Goal: Book appointment/travel/reservation

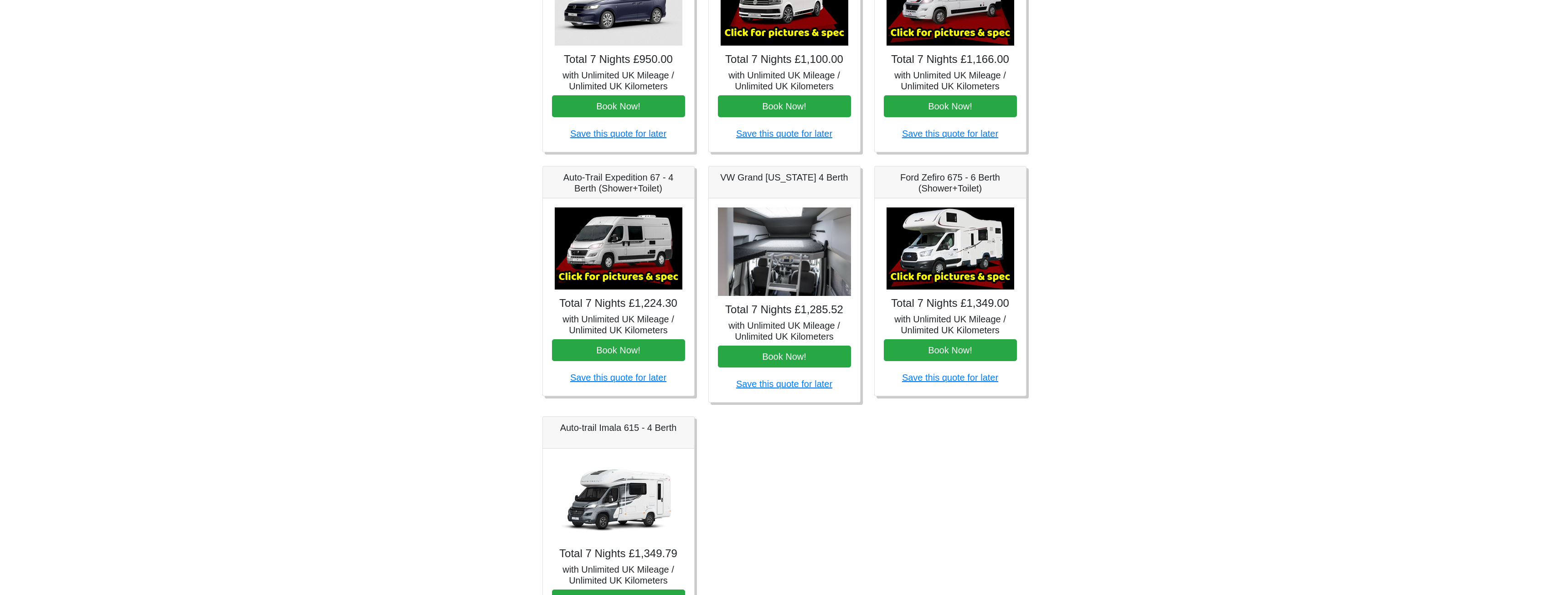
scroll to position [183, 0]
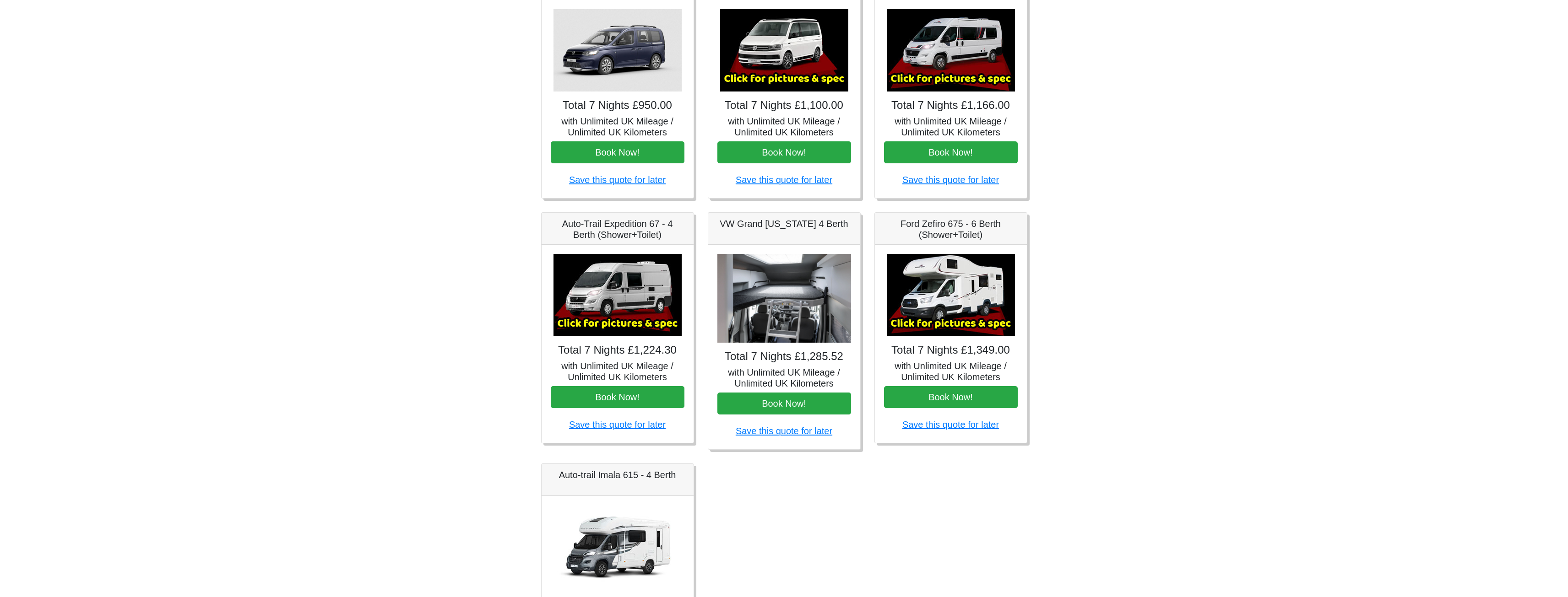
click at [610, 321] on img at bounding box center [617, 295] width 128 height 82
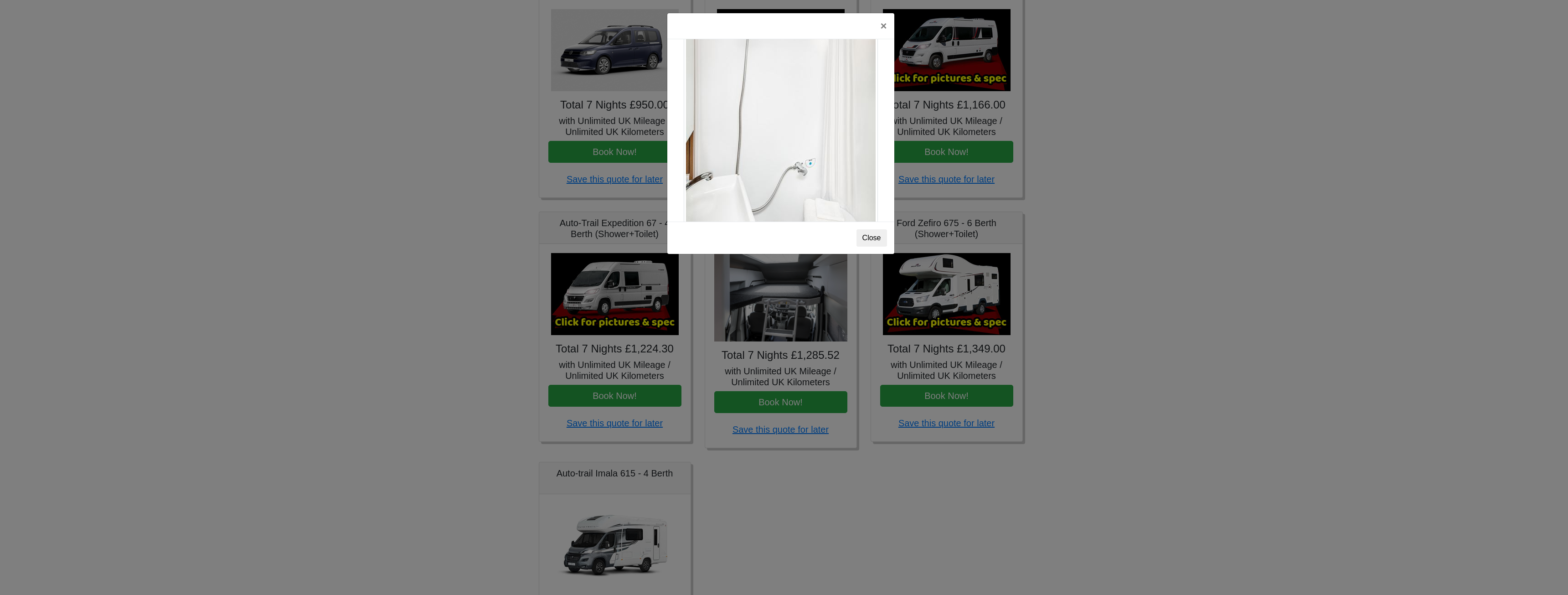
scroll to position [1234, 0]
drag, startPoint x: 1199, startPoint y: 256, endPoint x: 1190, endPoint y: 255, distance: 9.1
click at [1197, 256] on div "× Auto-trail Tribute 669 Spec TECHNICAL DATA Engine: Fiat Ducato 115bhp, 2 litr…" at bounding box center [784, 297] width 1568 height 595
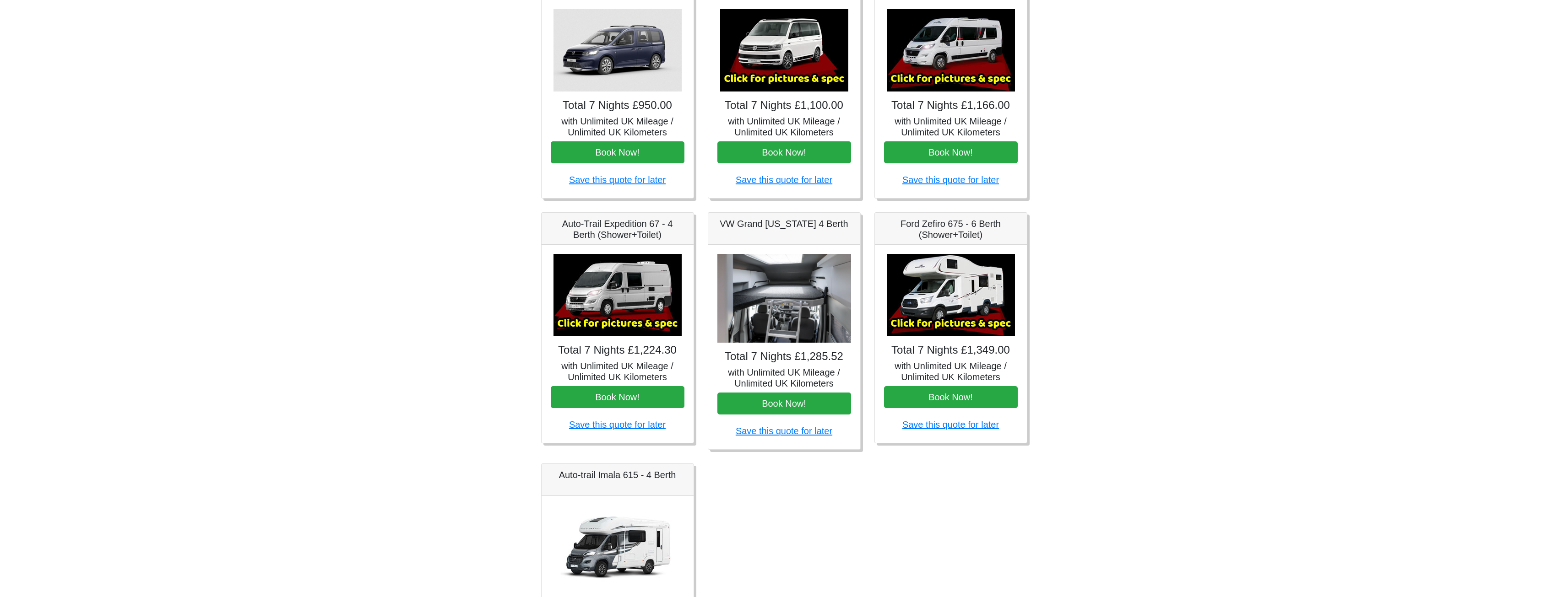
click at [753, 304] on img at bounding box center [784, 299] width 134 height 89
drag, startPoint x: 792, startPoint y: 359, endPoint x: 792, endPoint y: 369, distance: 10.0
drag, startPoint x: 792, startPoint y: 369, endPoint x: 761, endPoint y: 330, distance: 49.8
click at [761, 330] on img at bounding box center [784, 299] width 134 height 89
click at [804, 339] on img at bounding box center [784, 299] width 134 height 89
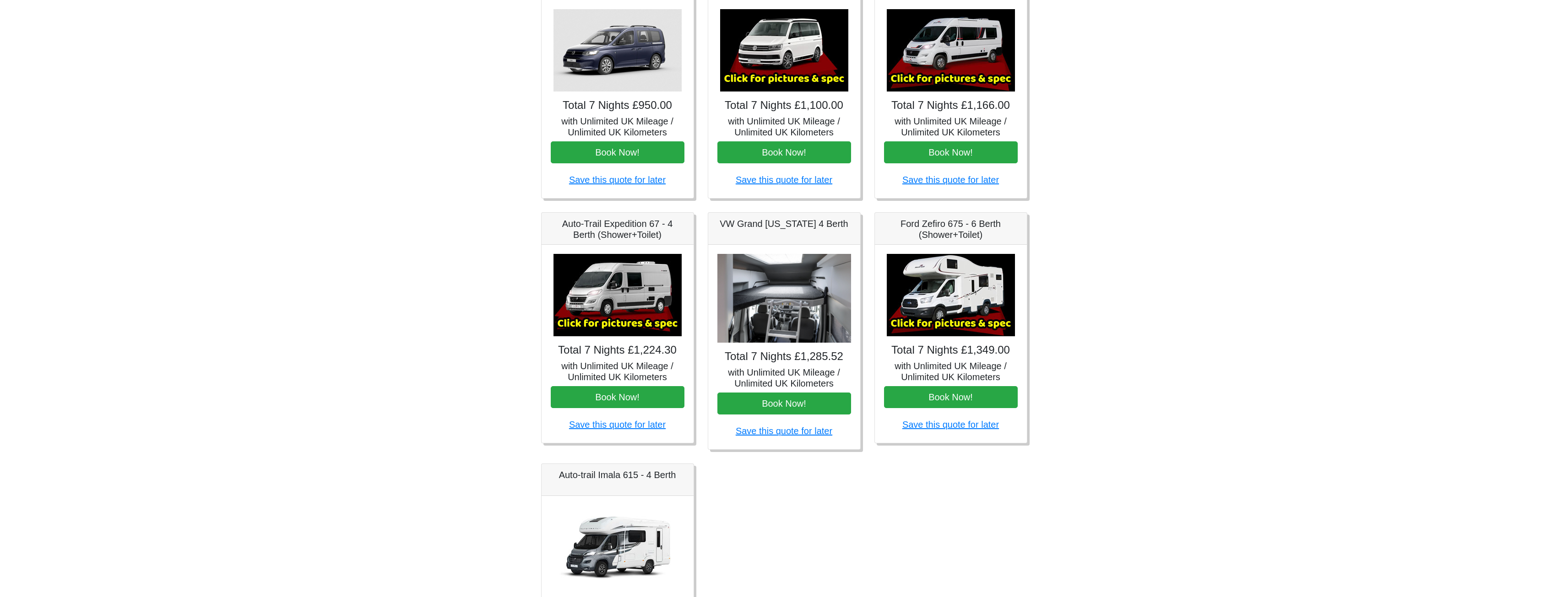
click at [794, 324] on img at bounding box center [784, 299] width 134 height 89
click at [782, 356] on h4 "Total 7 Nights £1,285.52" at bounding box center [784, 356] width 134 height 13
click at [945, 315] on img at bounding box center [950, 295] width 128 height 82
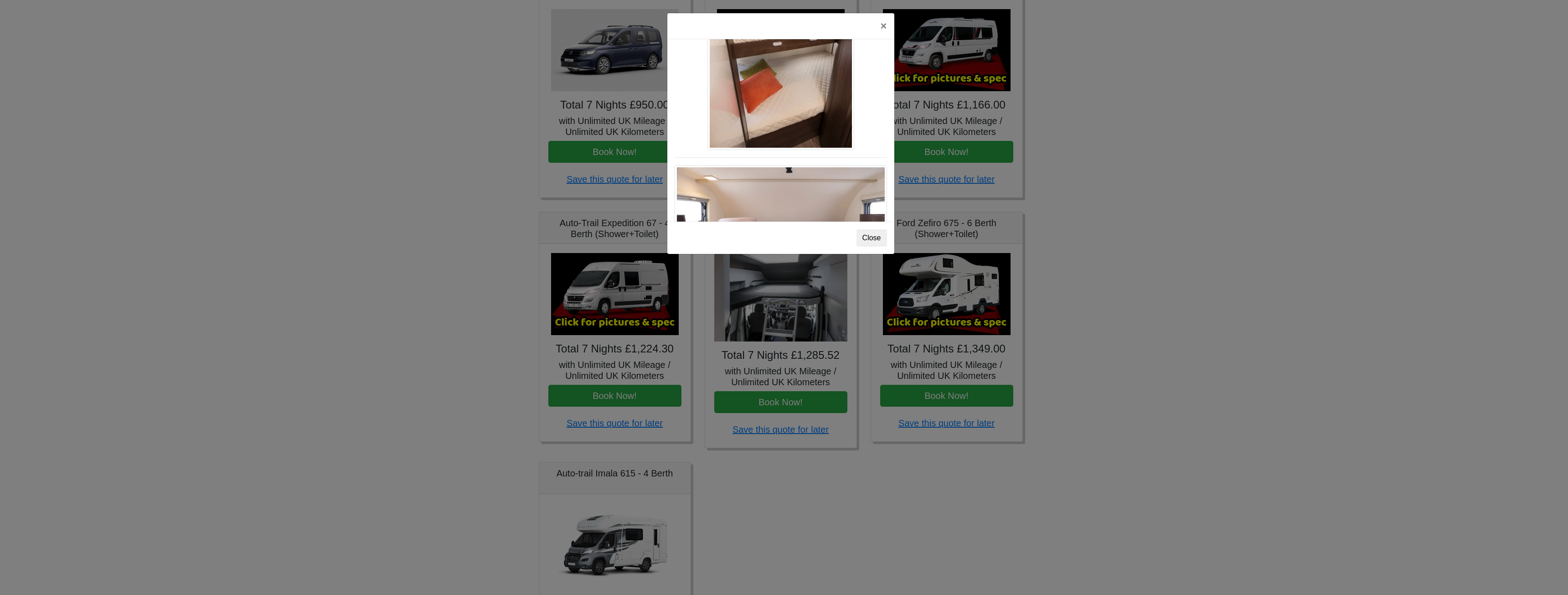
scroll to position [1459, 0]
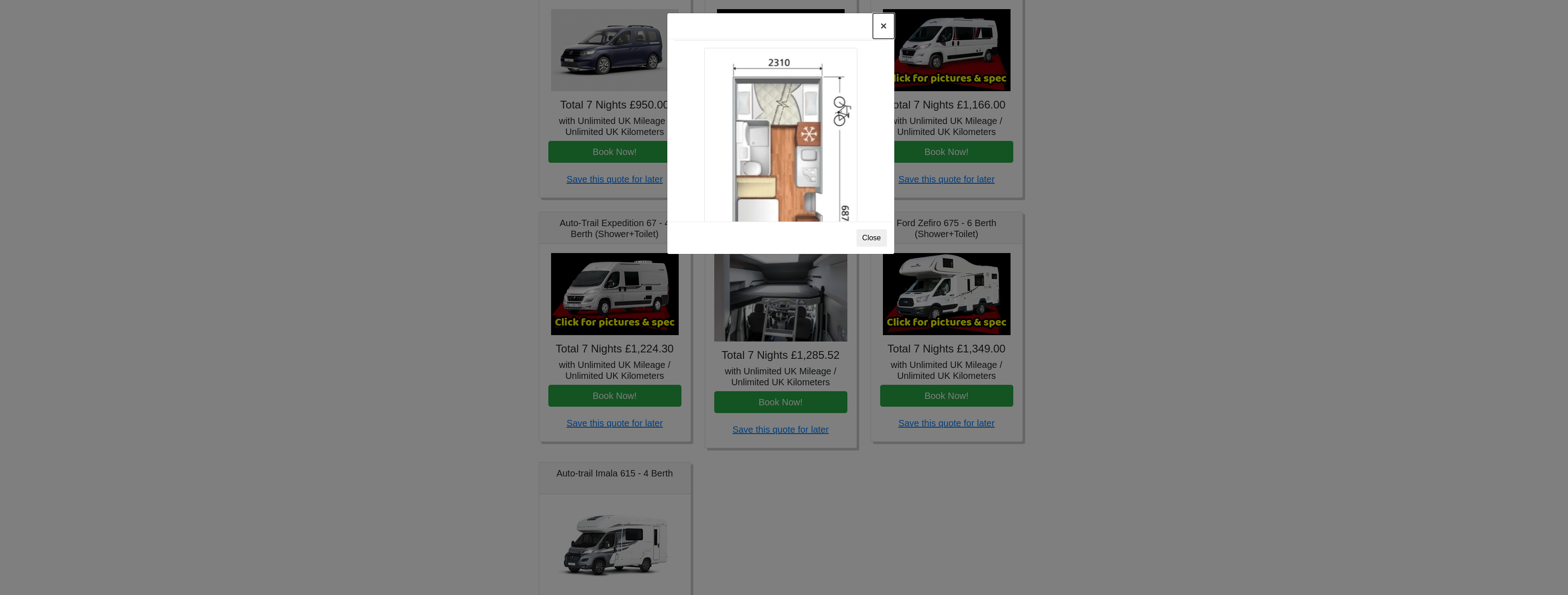
click at [883, 26] on button "×" at bounding box center [883, 26] width 21 height 26
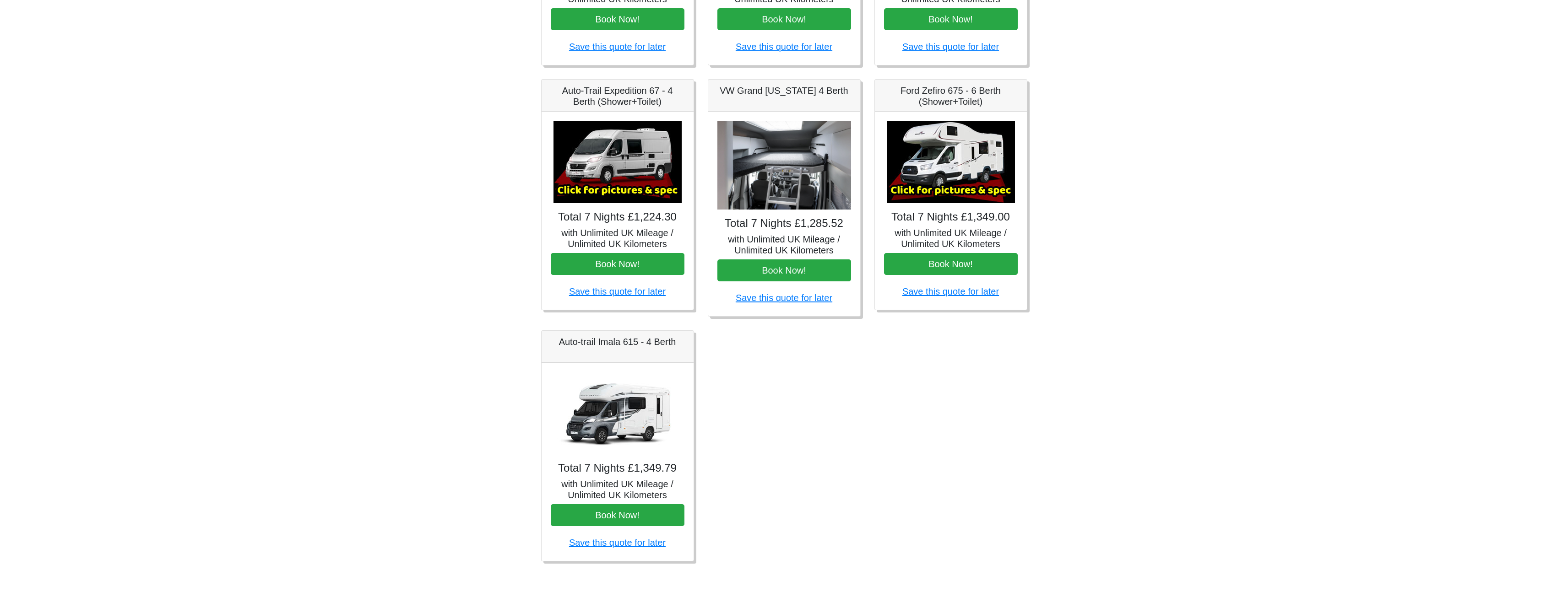
scroll to position [0, 0]
